Goal: Find specific page/section: Find specific page/section

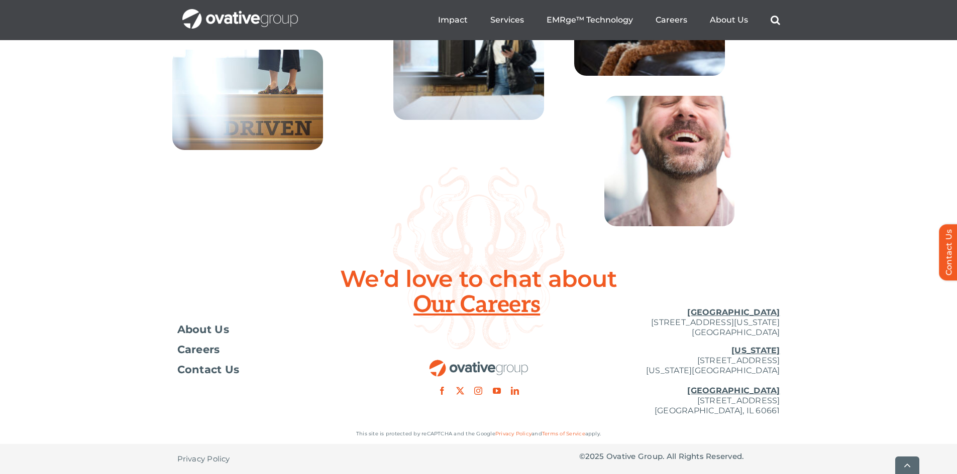
scroll to position [3631, 0]
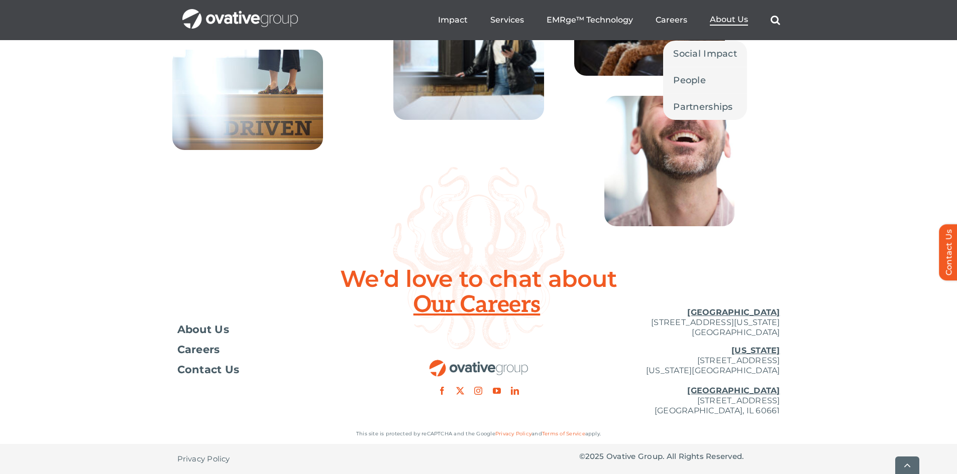
click at [725, 20] on span "About Us" at bounding box center [728, 20] width 38 height 10
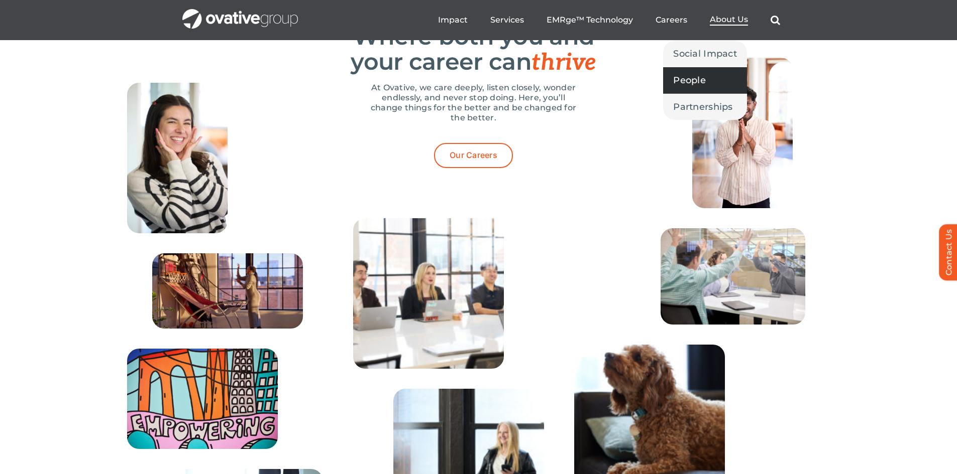
scroll to position [3178, 0]
click at [693, 86] on span "People" at bounding box center [689, 80] width 33 height 14
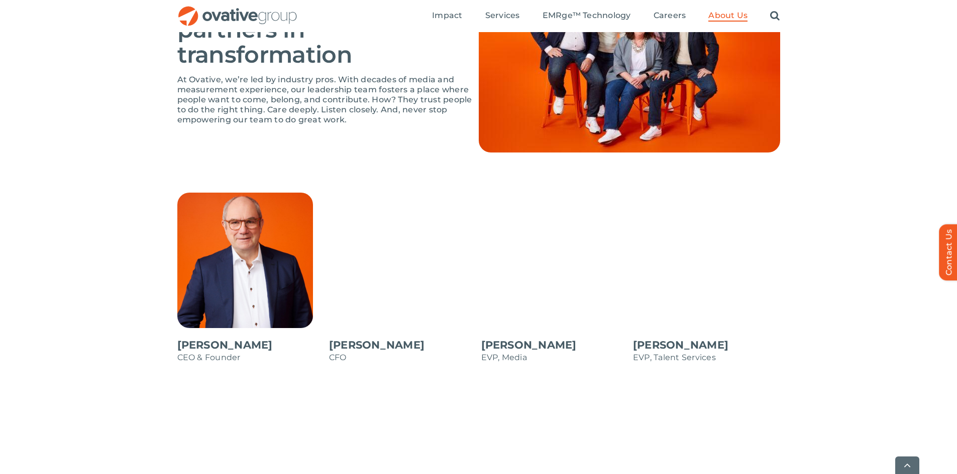
scroll to position [753, 0]
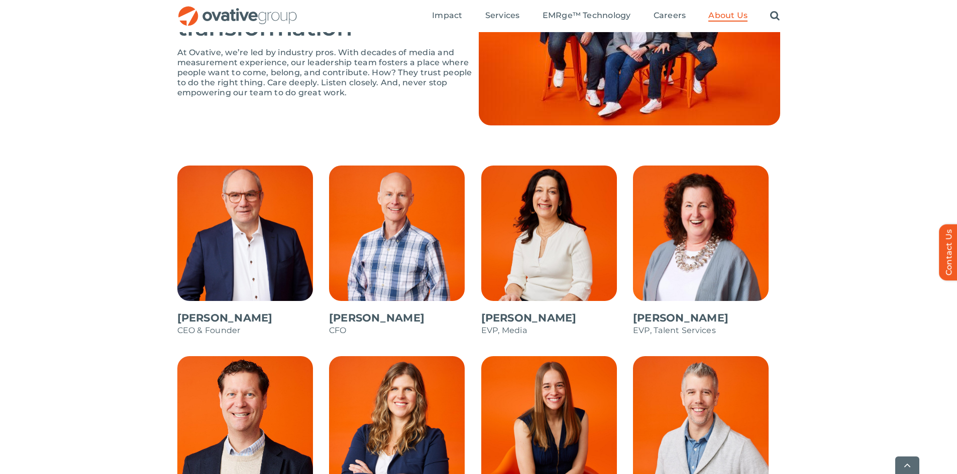
click at [177, 319] on span at bounding box center [250, 256] width 147 height 181
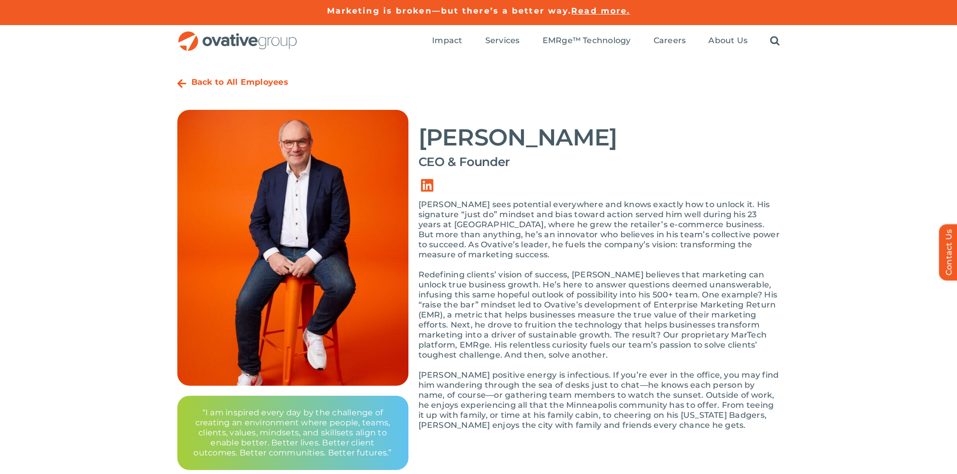
drag, startPoint x: 590, startPoint y: 130, endPoint x: 421, endPoint y: 140, distance: 169.0
click at [421, 140] on h2 "Dale Nitschke" at bounding box center [599, 137] width 362 height 25
copy h2 "Dale Nitschke"
